Goal: Information Seeking & Learning: Learn about a topic

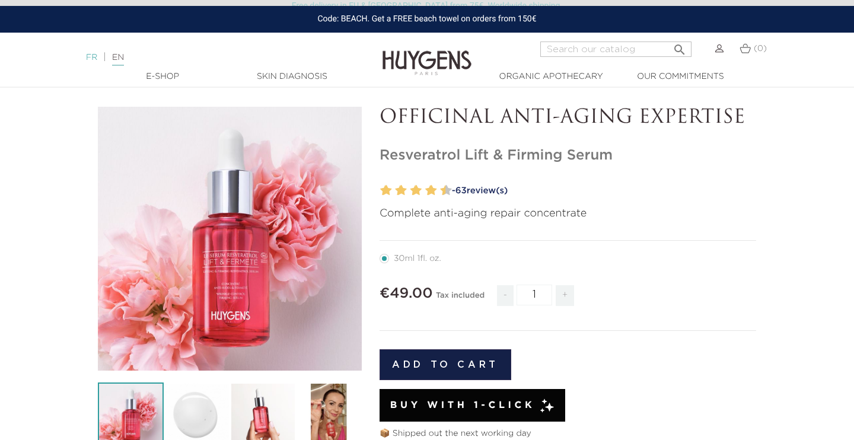
click at [87, 55] on link "FR" at bounding box center [91, 57] width 11 height 8
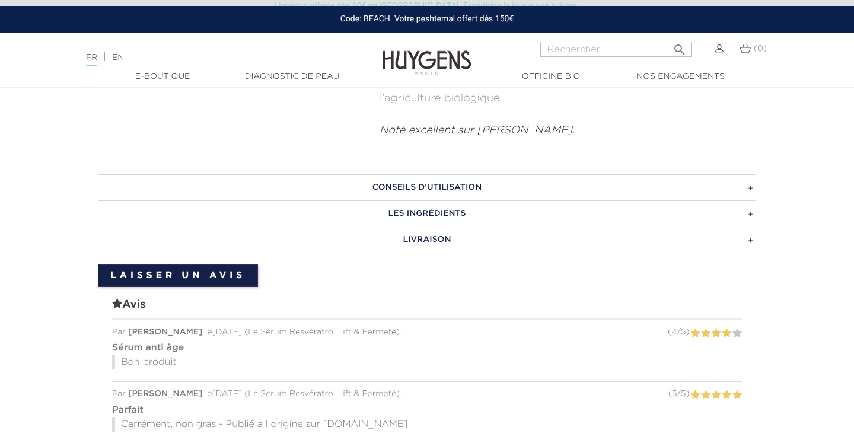
scroll to position [845, 0]
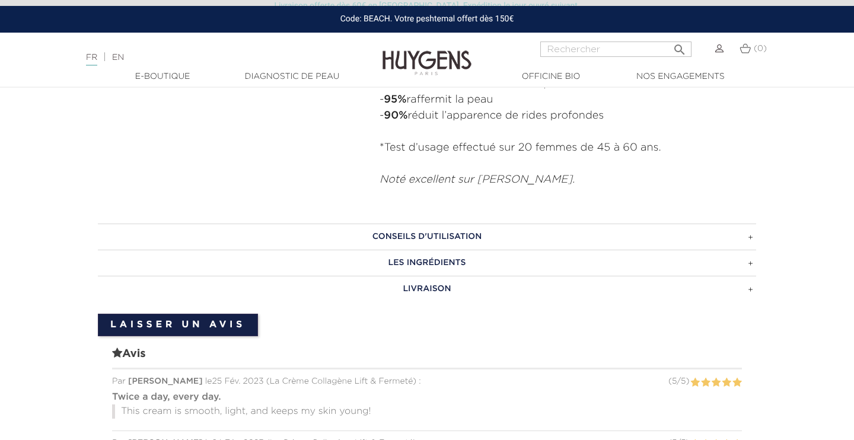
scroll to position [769, 0]
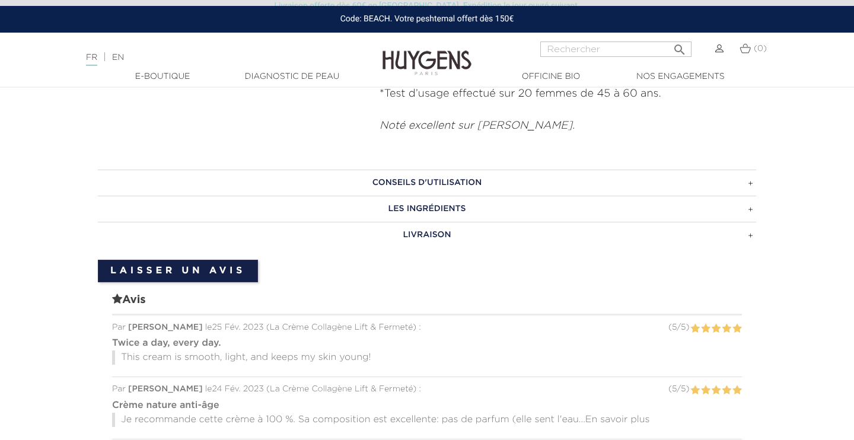
click at [616, 180] on h3 "CONSEILS D'UTILISATION" at bounding box center [427, 183] width 659 height 26
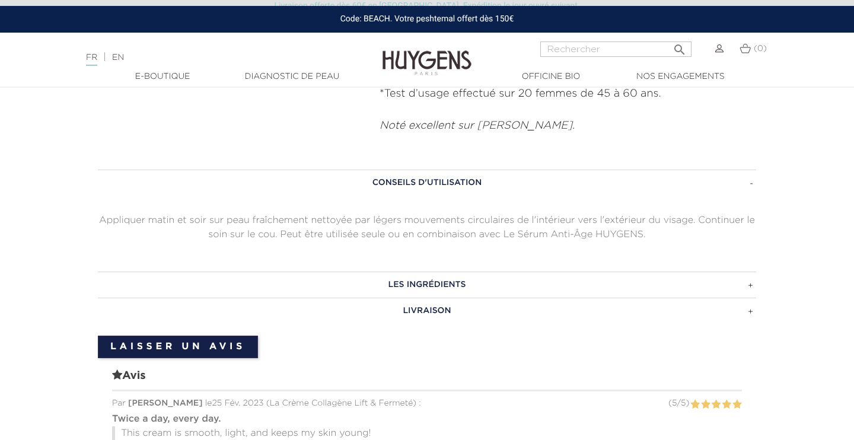
click at [613, 184] on h3 "CONSEILS D'UTILISATION" at bounding box center [427, 183] width 659 height 26
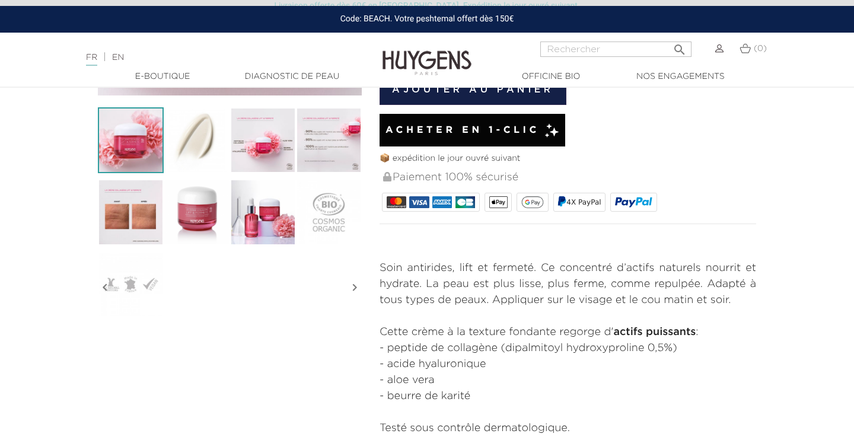
scroll to position [380, 0]
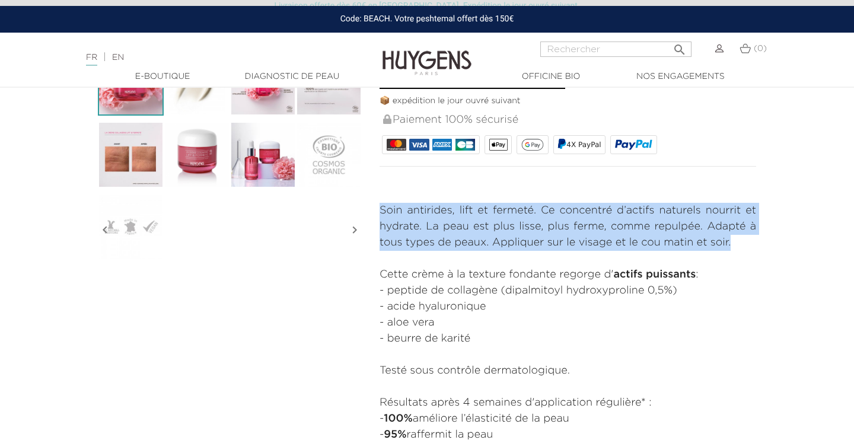
drag, startPoint x: 733, startPoint y: 242, endPoint x: 380, endPoint y: 206, distance: 355.4
click at [380, 206] on p "Soin antirides, lift et fermeté. Ce concentré d’actifs naturels nourrit et hydr…" at bounding box center [568, 227] width 377 height 48
copy p "Soin antirides, lift et fermeté. Ce concentré d’actifs naturels nourrit et hydr…"
